Goal: Navigation & Orientation: Find specific page/section

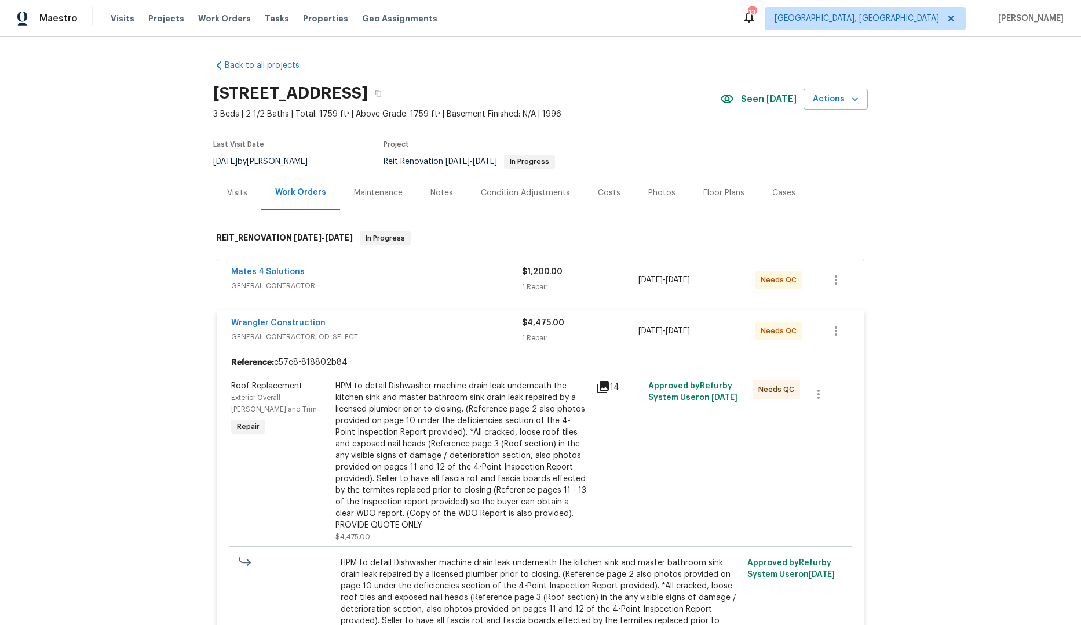
scroll to position [181, 0]
